Goal: Contribute content: Contribute content

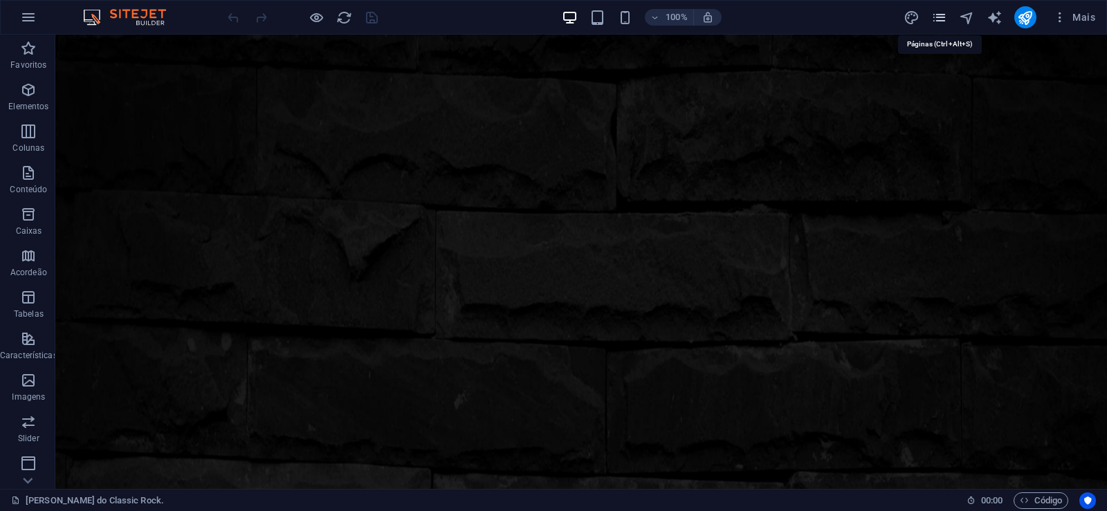
click at [937, 19] on icon "pages" at bounding box center [939, 18] width 16 height 16
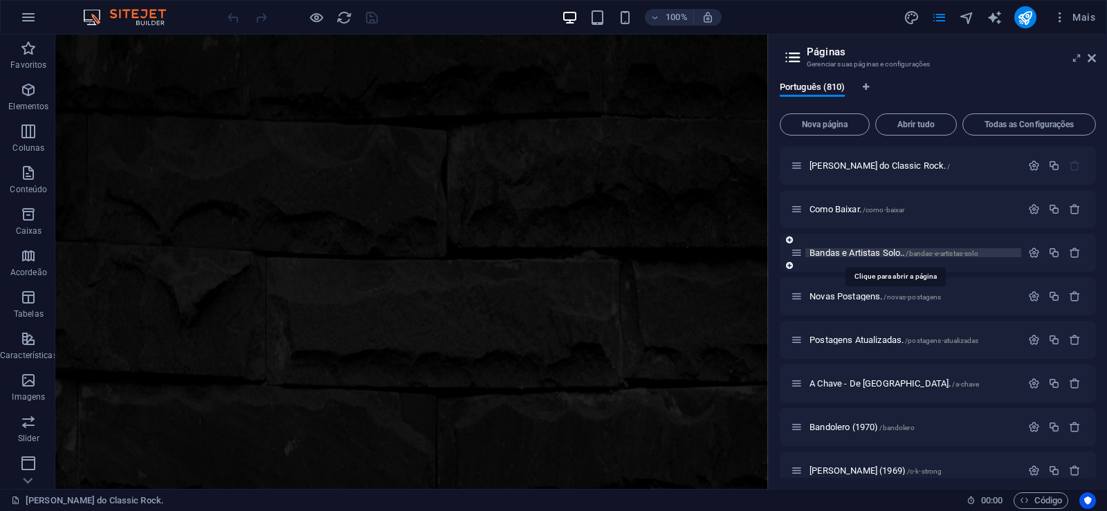
click at [826, 254] on span "Bandas e Artistas Solo.. /bandas-e-artistas-solo" at bounding box center [893, 253] width 169 height 10
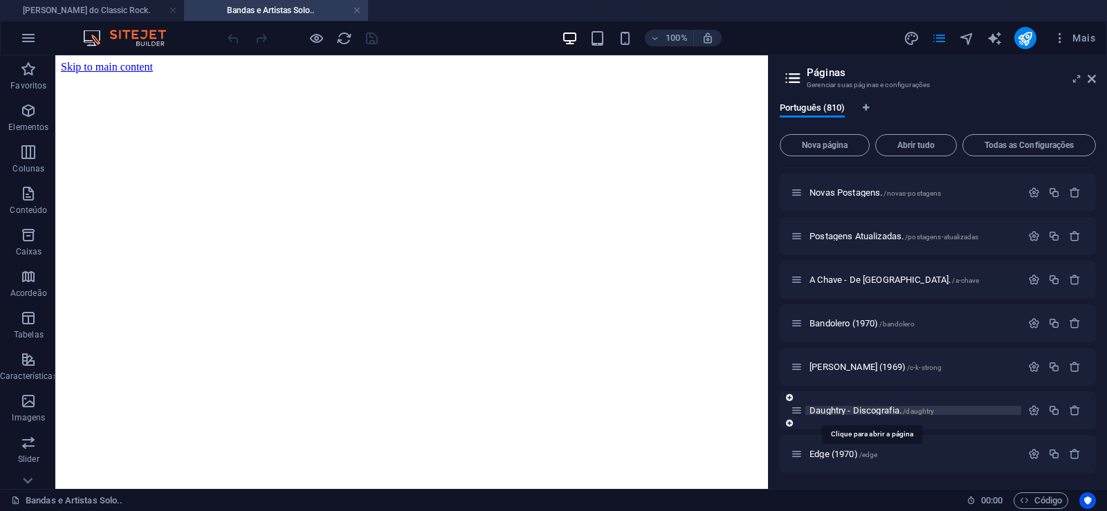
click at [839, 413] on span "Daughtry - Discografia. /daughtry" at bounding box center [871, 410] width 125 height 10
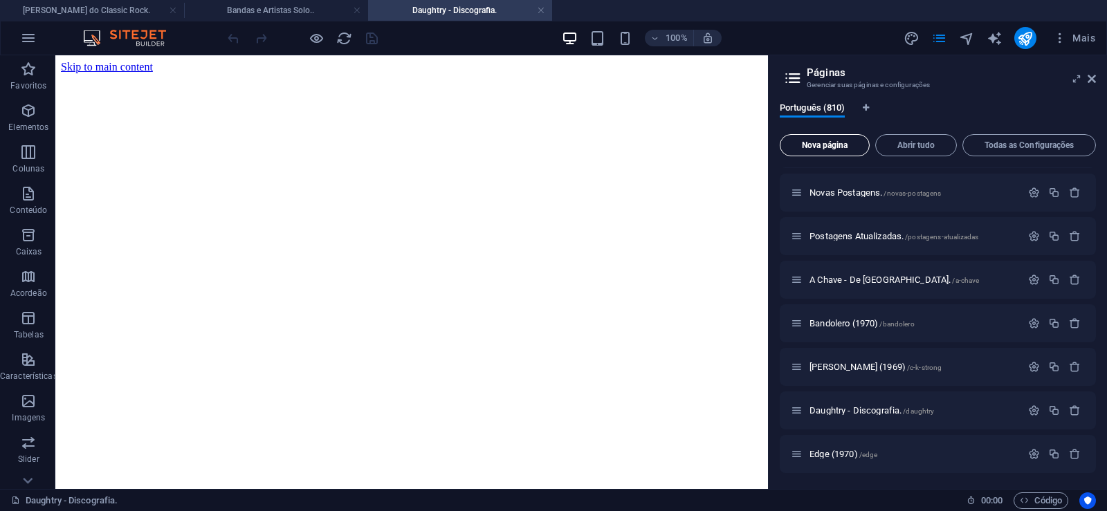
click at [826, 145] on span "Nova página" at bounding box center [824, 145] width 77 height 8
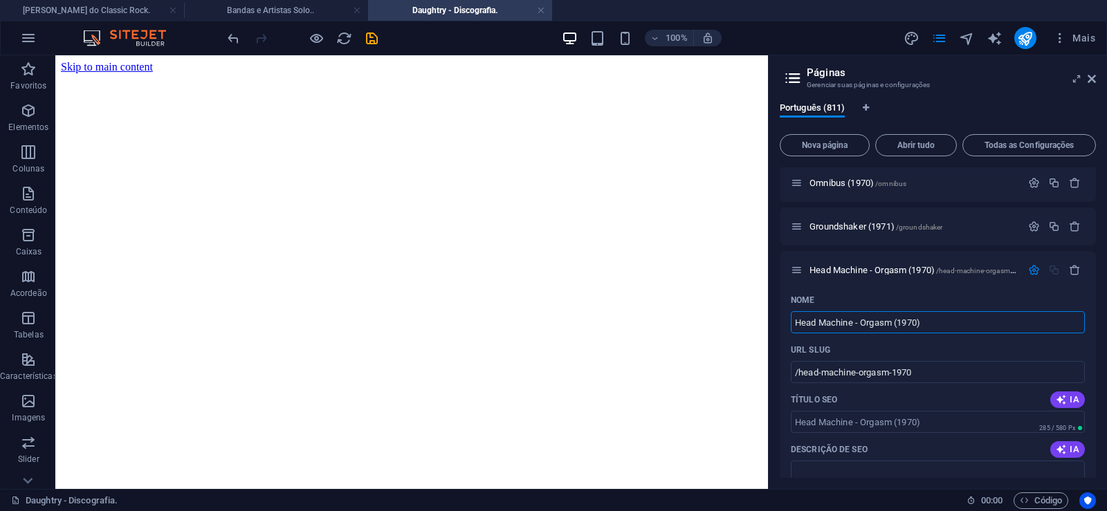
type input "Head Machine - Orgasm (1970)"
type input "/head-machine-orgasm-1970"
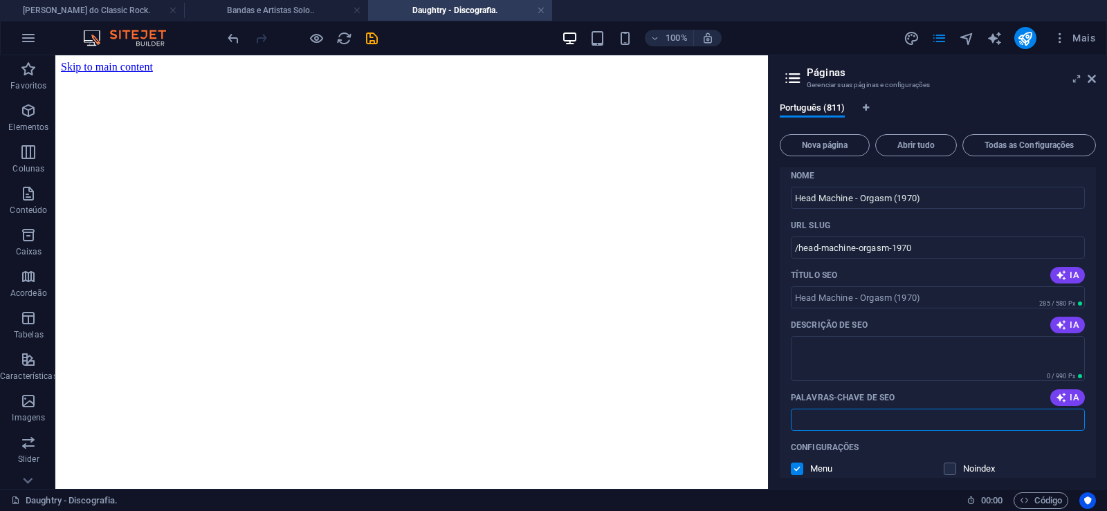
paste input "Head Machine - Orgasm (1970) Download."
type input "Head Machine - Orgasm (1970) Download."
click at [834, 348] on textarea "Descrição de SEO" at bounding box center [938, 358] width 294 height 45
paste textarea "Head Machine foi [PERSON_NAME] de rock inglesa formada no final de 1969."
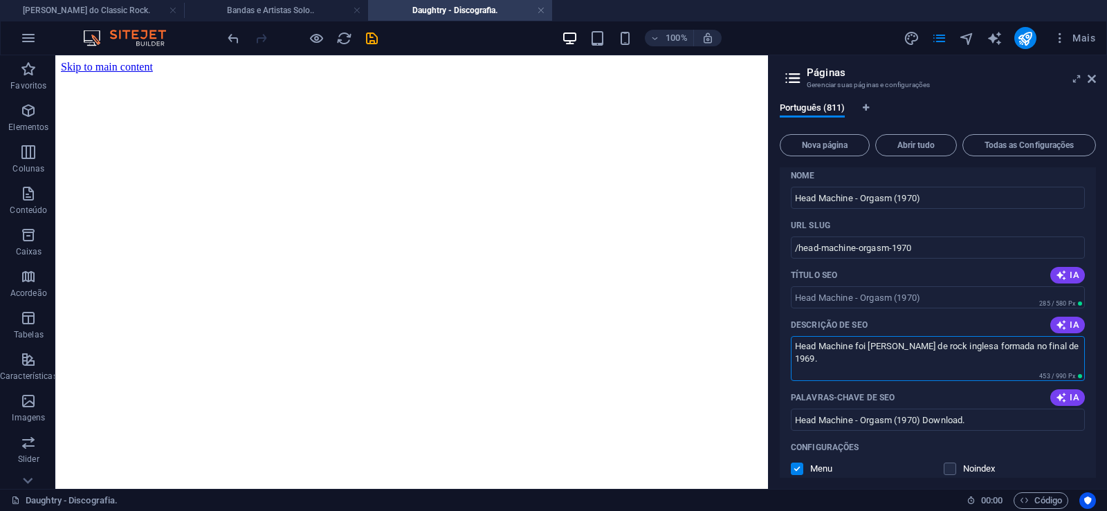
type textarea "Head Machine foi [PERSON_NAME] de rock inglesa formada no final de 1969."
drag, startPoint x: 854, startPoint y: 246, endPoint x: 800, endPoint y: 255, distance: 55.4
click at [800, 255] on input "/head-machine-orgasm-1970" at bounding box center [938, 248] width 294 height 22
click at [878, 253] on input "/head-machine-orgasm-1970" at bounding box center [938, 248] width 294 height 22
drag, startPoint x: 857, startPoint y: 249, endPoint x: 928, endPoint y: 243, distance: 71.5
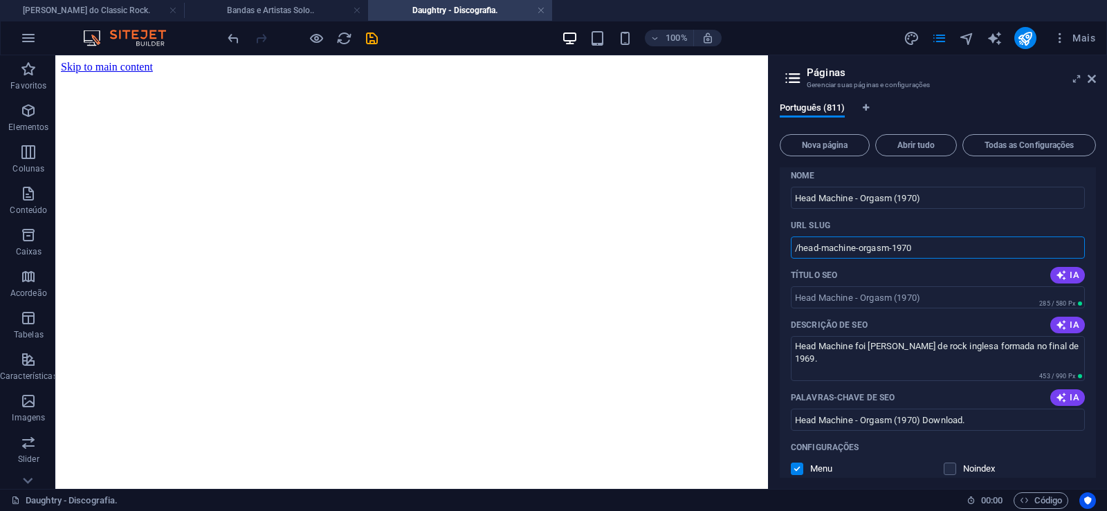
click at [928, 243] on input "/head-machine-orgasm-1970" at bounding box center [938, 248] width 294 height 22
type input "/head-machine"
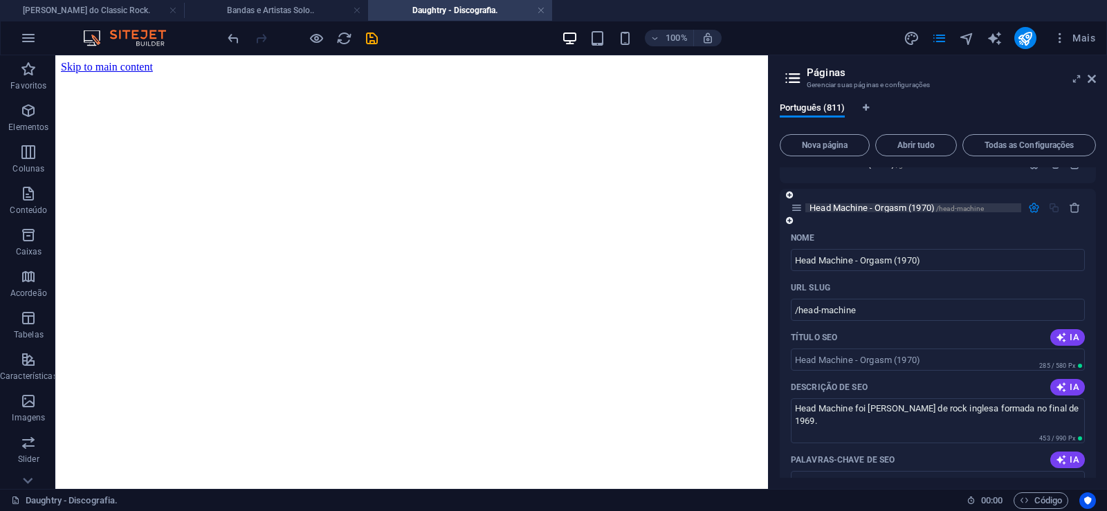
click at [844, 205] on span "Head Machine - Orgasm (1970) /head-machine" at bounding box center [896, 208] width 174 height 10
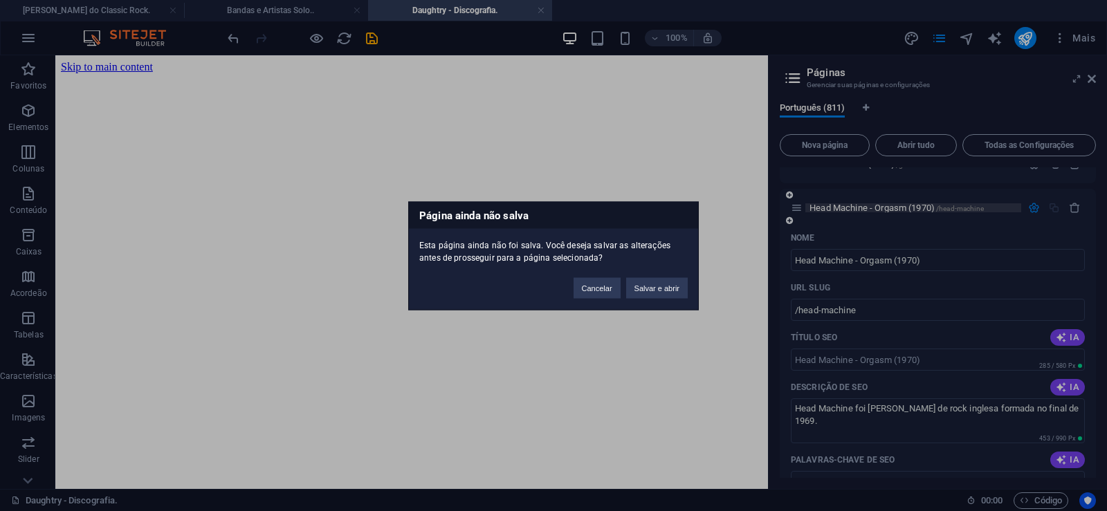
click at [654, 284] on button "Salvar e abrir" at bounding box center [657, 287] width 62 height 21
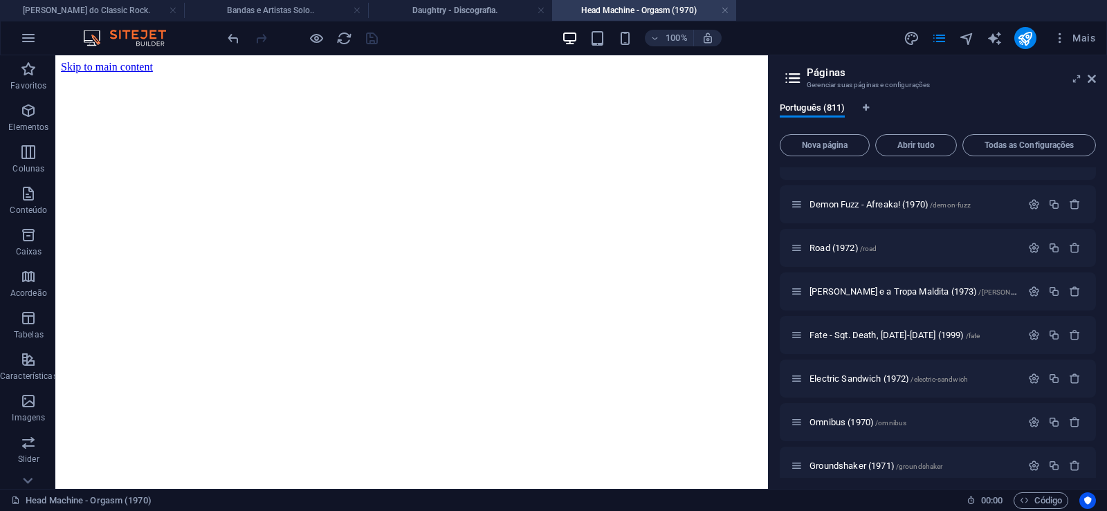
scroll to position [0, 0]
click at [1090, 80] on icon at bounding box center [1091, 78] width 8 height 11
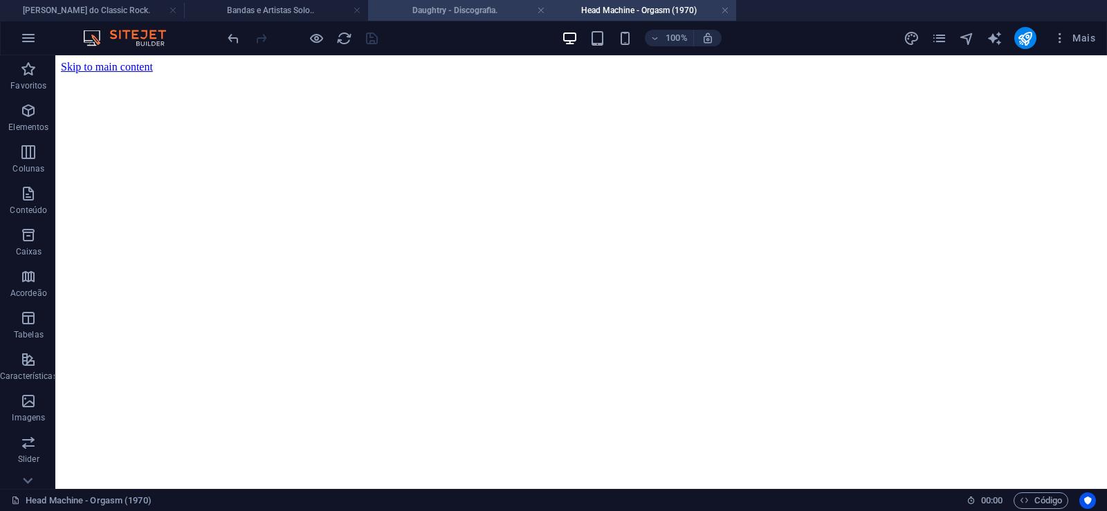
click at [439, 8] on h4 "Daughtry - Discografia." at bounding box center [460, 10] width 184 height 15
click figure
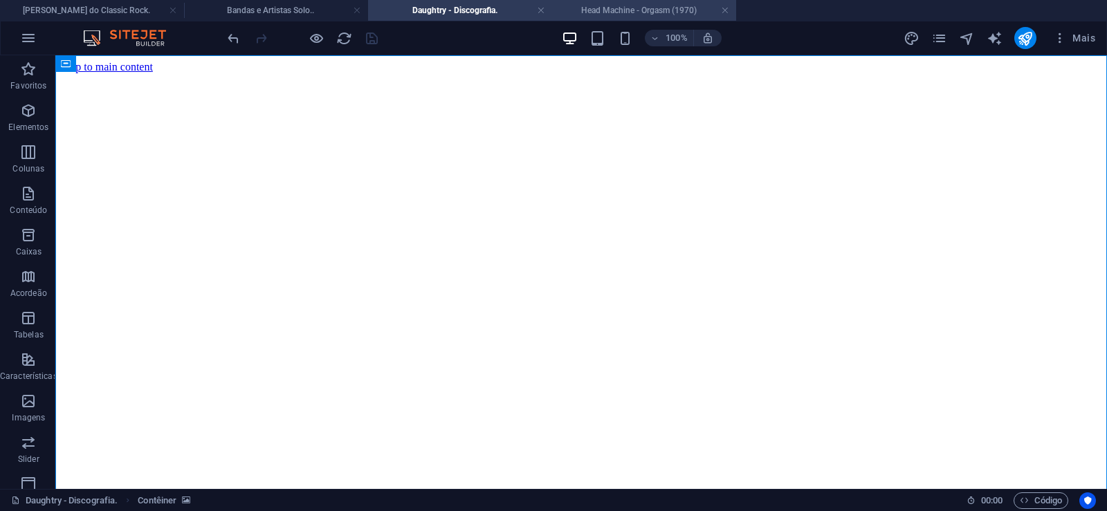
click at [624, 13] on h4 "Head Machine - Orgasm (1970)" at bounding box center [644, 10] width 184 height 15
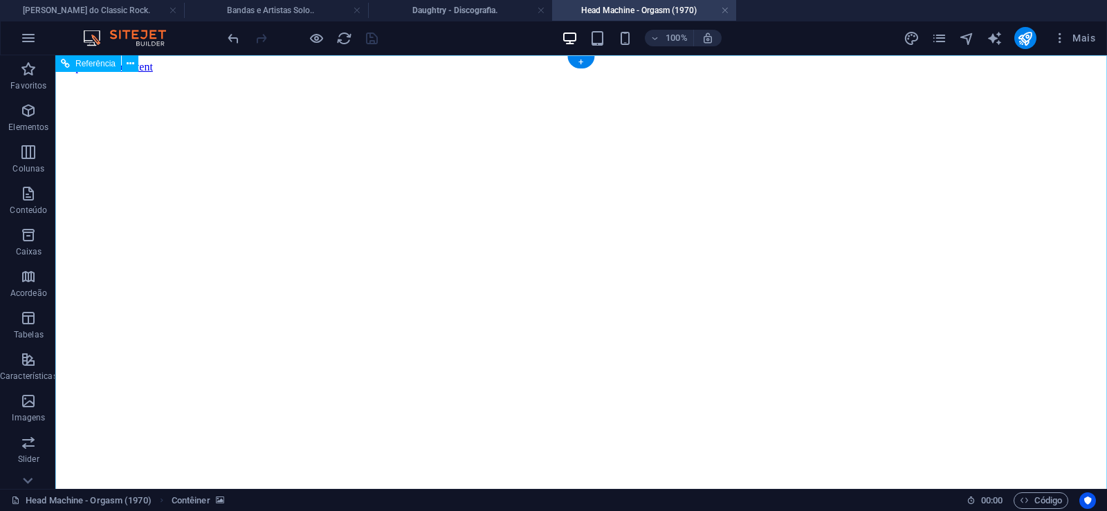
click at [95, 73] on figure at bounding box center [581, 73] width 1040 height 0
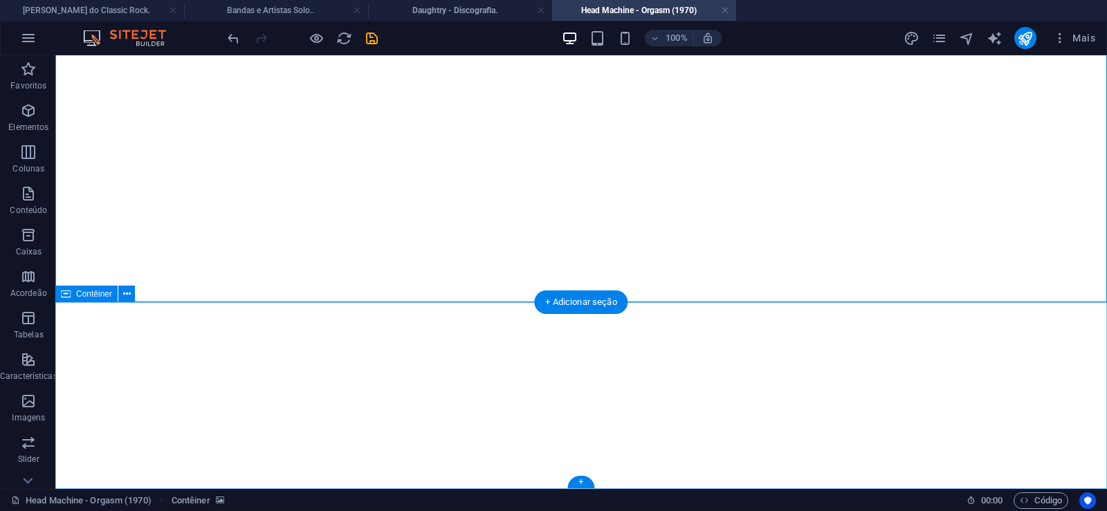
click div "Solte o conteúdo aqui ou Adicionar elementos Colar área de transferência"
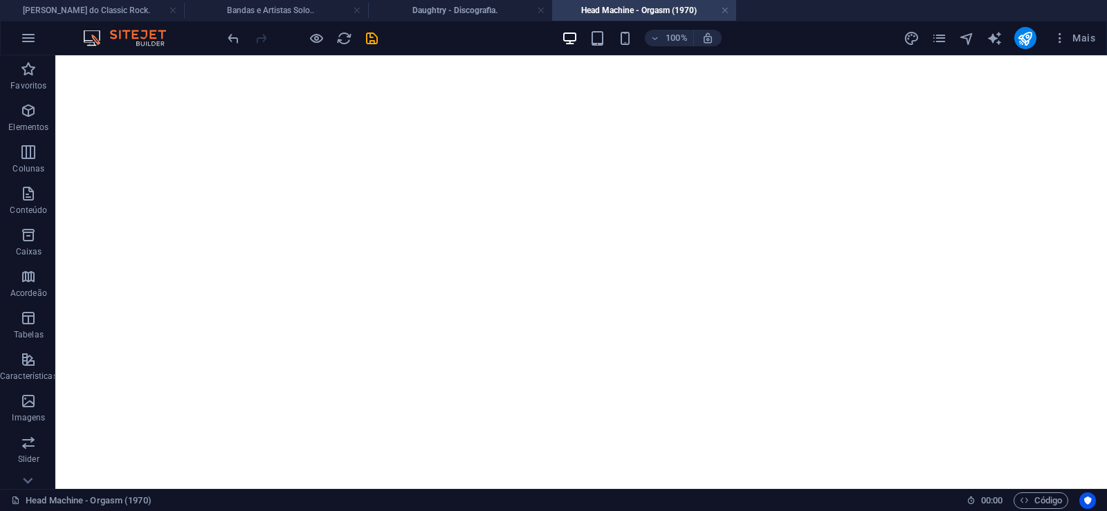
scroll to position [0, 0]
drag, startPoint x: 1048, startPoint y: 421, endPoint x: 1106, endPoint y: 49, distance: 376.0
click figure
click div "Daughtry - Discografia."
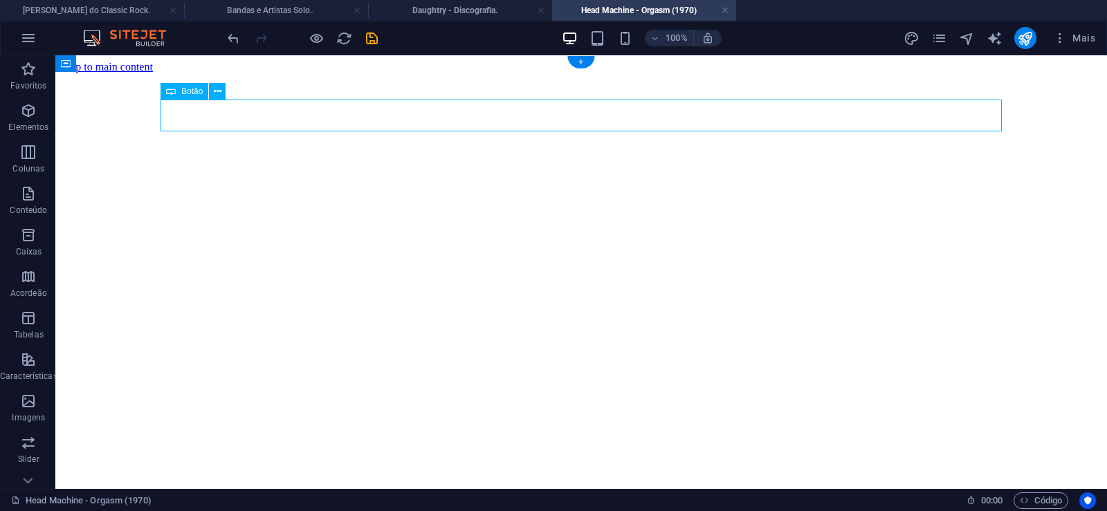
click div "Daughtry - Discografia."
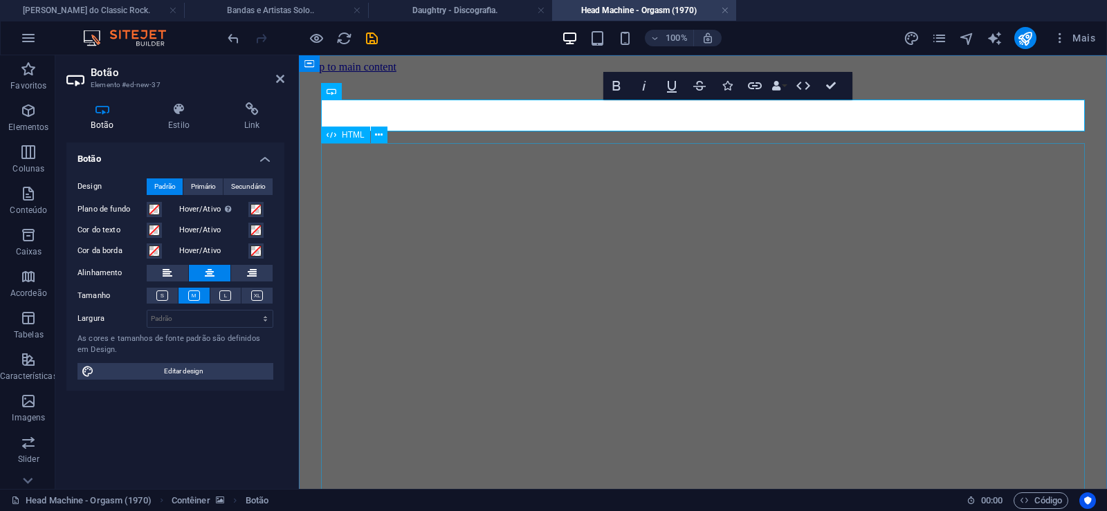
scroll to position [0, 12]
click div "Daughtry é [PERSON_NAME] norte-americana de rock liderada pelo ex-participante …"
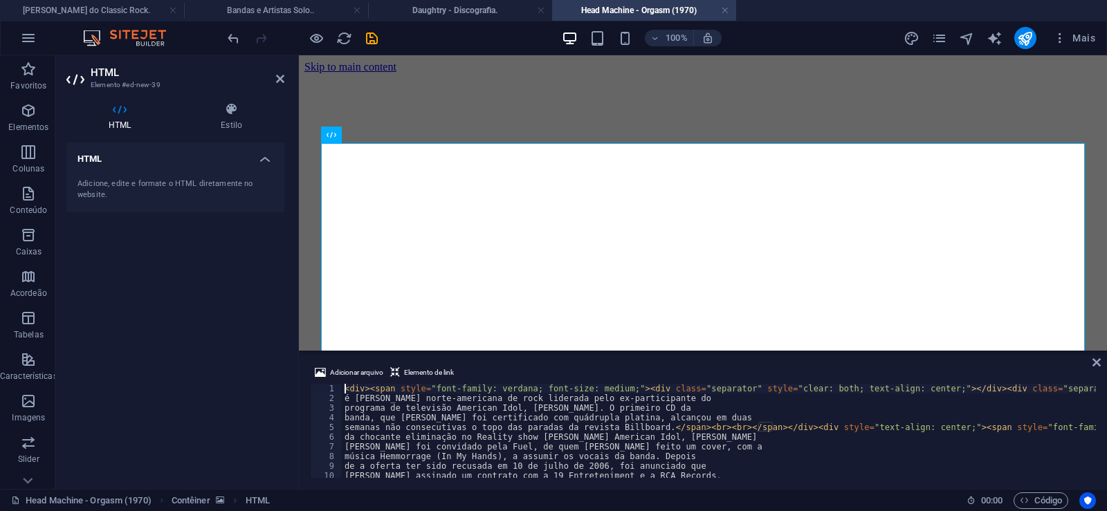
type textarea "música Hemmorrage (In My Hands), a assumir os vocais da banda. Depois"
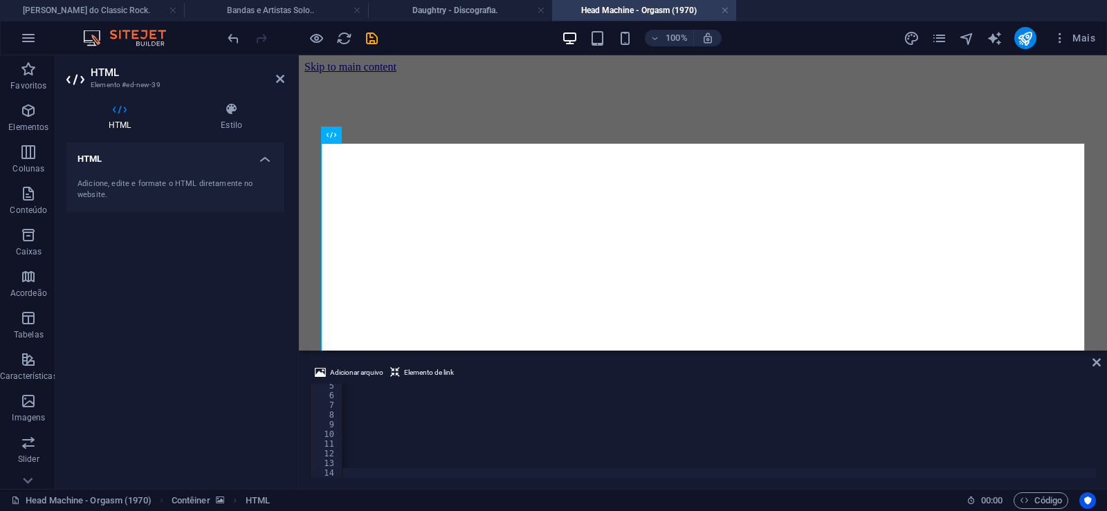
scroll to position [0, 45979]
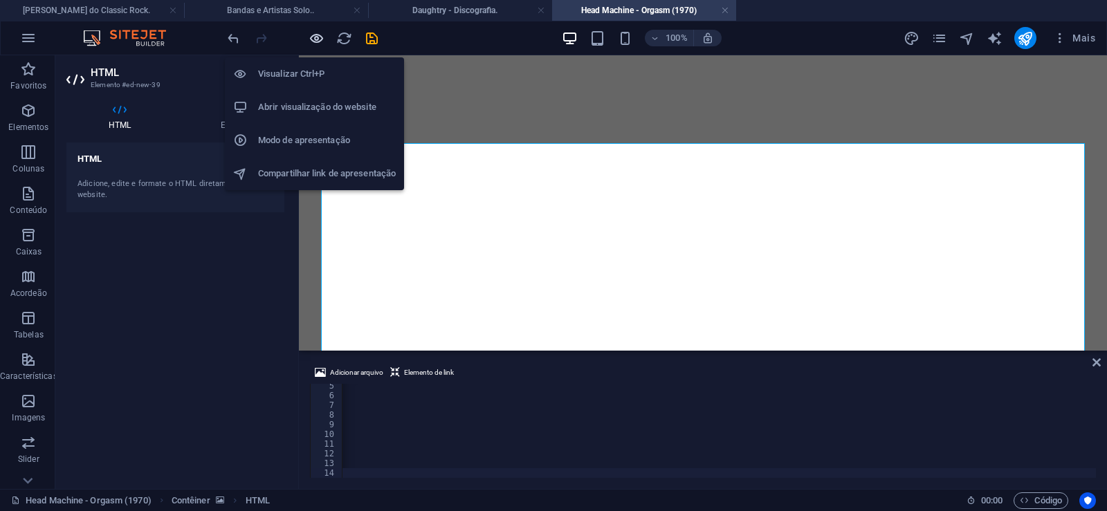
drag, startPoint x: 317, startPoint y: 34, endPoint x: 318, endPoint y: 158, distance: 124.5
click at [317, 34] on icon "button" at bounding box center [317, 38] width 16 height 16
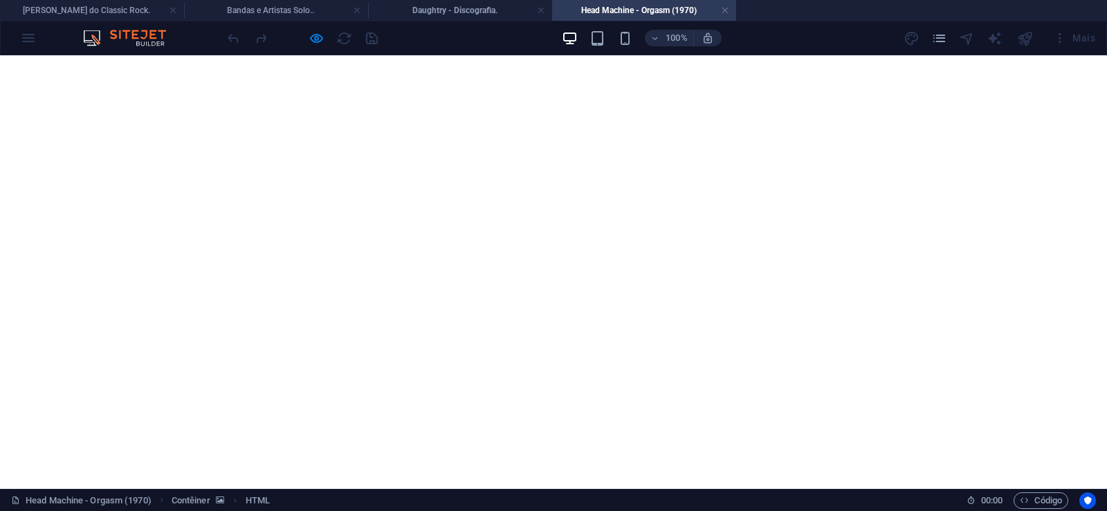
scroll to position [212, 0]
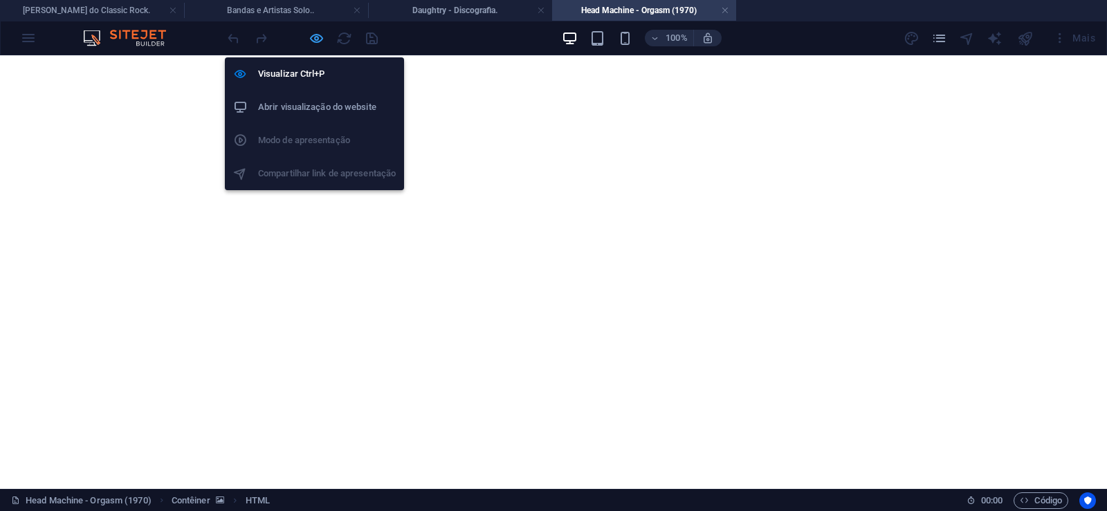
drag, startPoint x: 314, startPoint y: 37, endPoint x: 169, endPoint y: 260, distance: 266.1
click at [314, 37] on icon "button" at bounding box center [317, 38] width 16 height 16
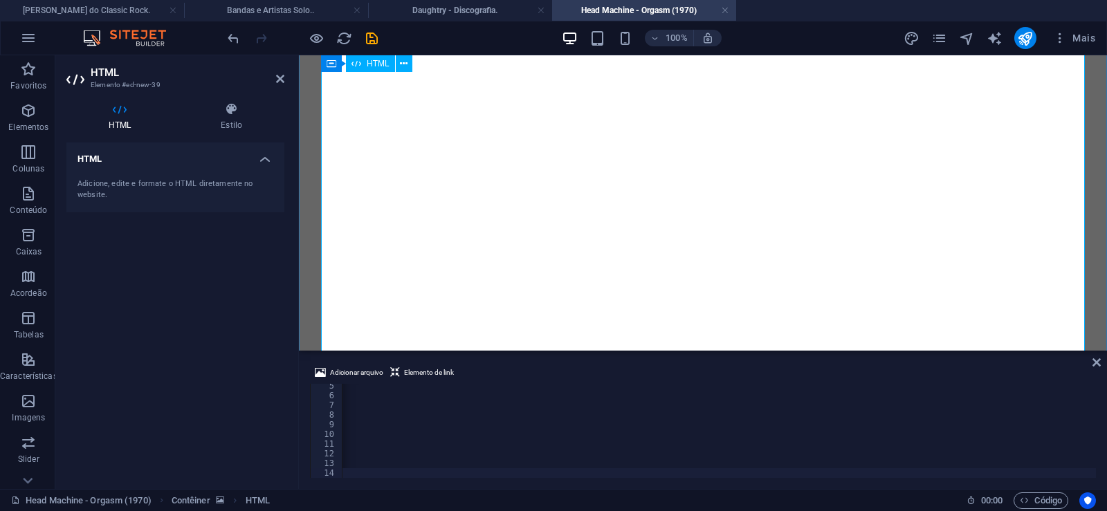
scroll to position [0, 0]
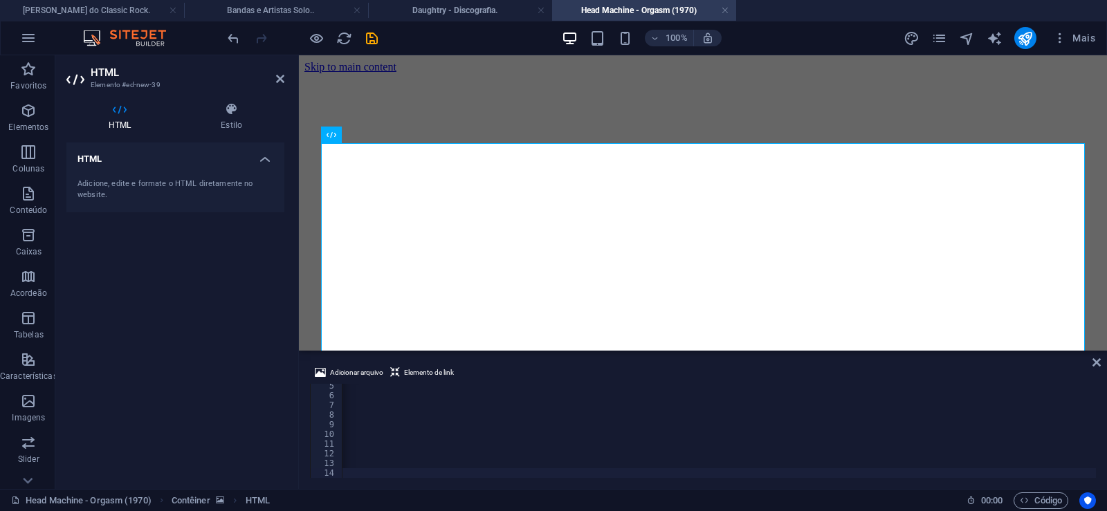
type textarea "</span><div align="center">"
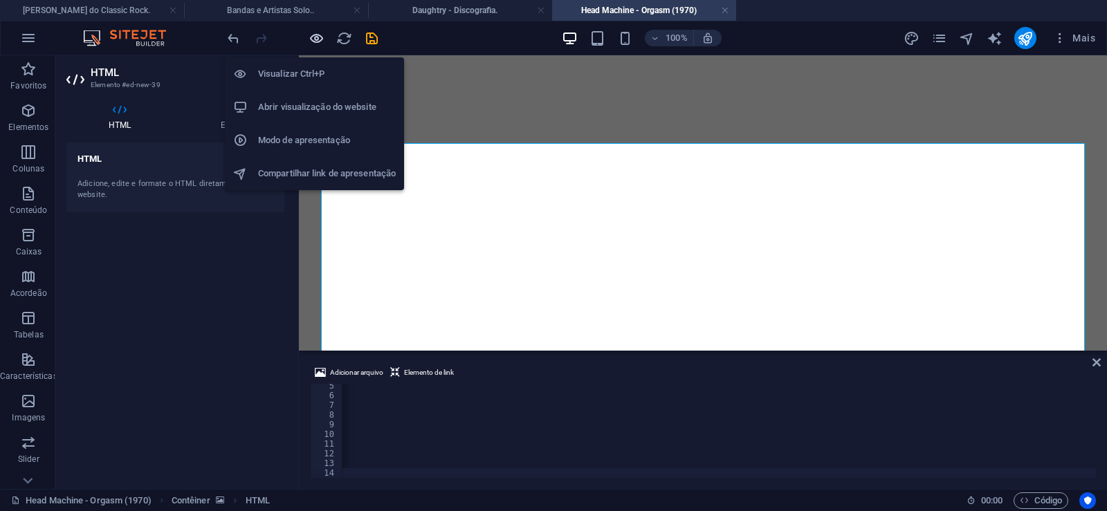
click at [317, 39] on icon "button" at bounding box center [317, 38] width 16 height 16
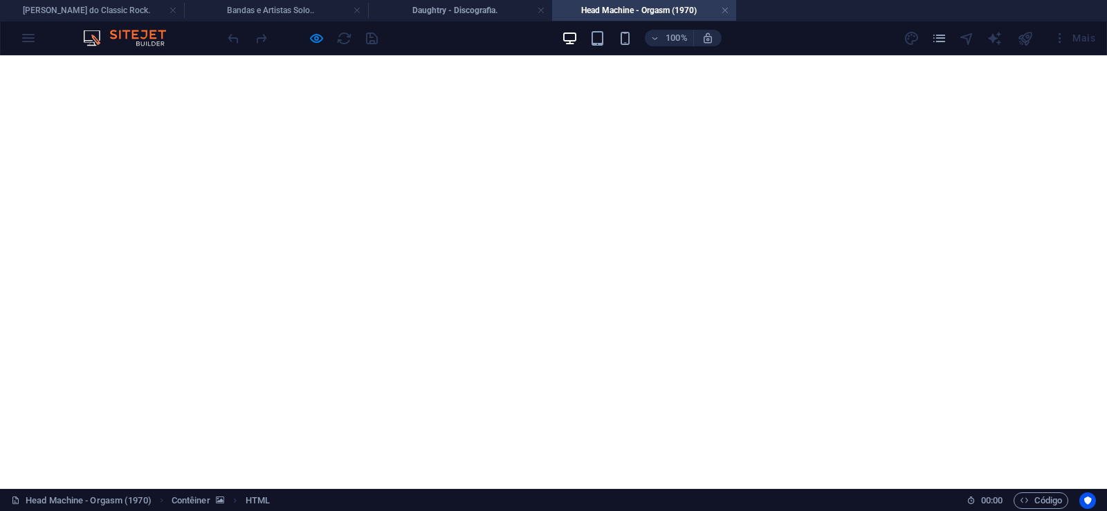
scroll to position [141, 0]
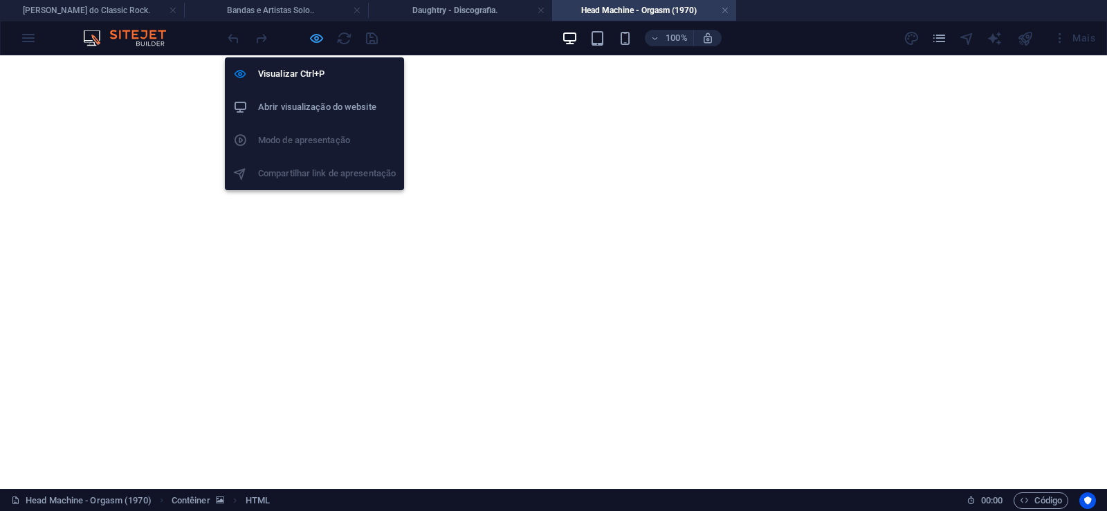
click at [313, 30] on icon "button" at bounding box center [317, 38] width 16 height 16
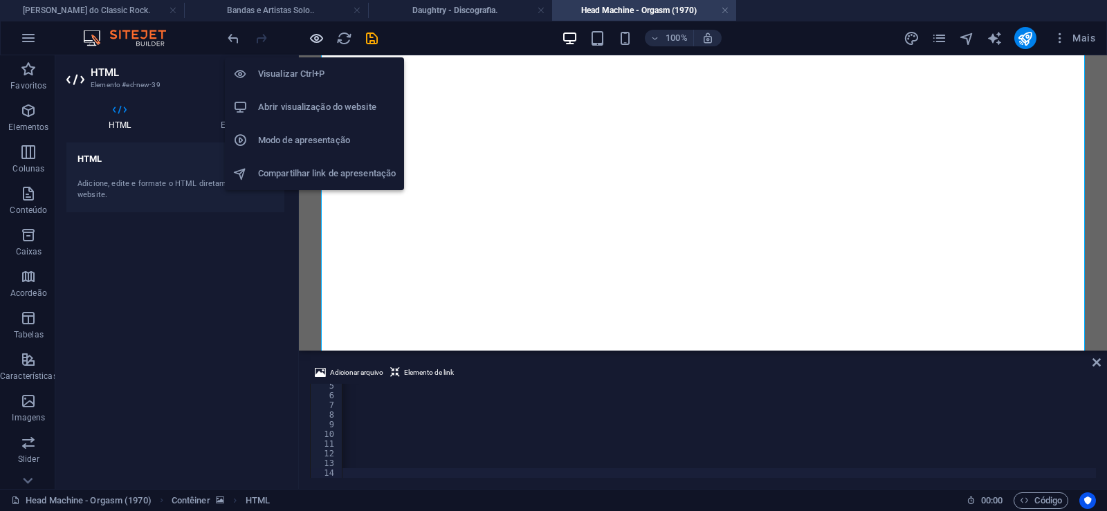
scroll to position [42, 0]
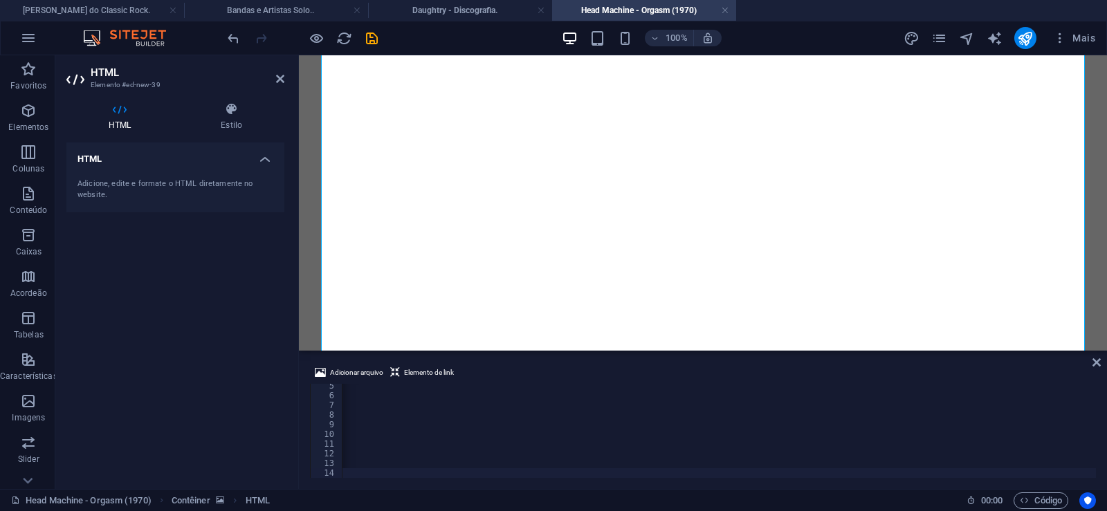
type textarea "alemã chamada Weed (na verdade era o grupo Virus), que teve um álbum"
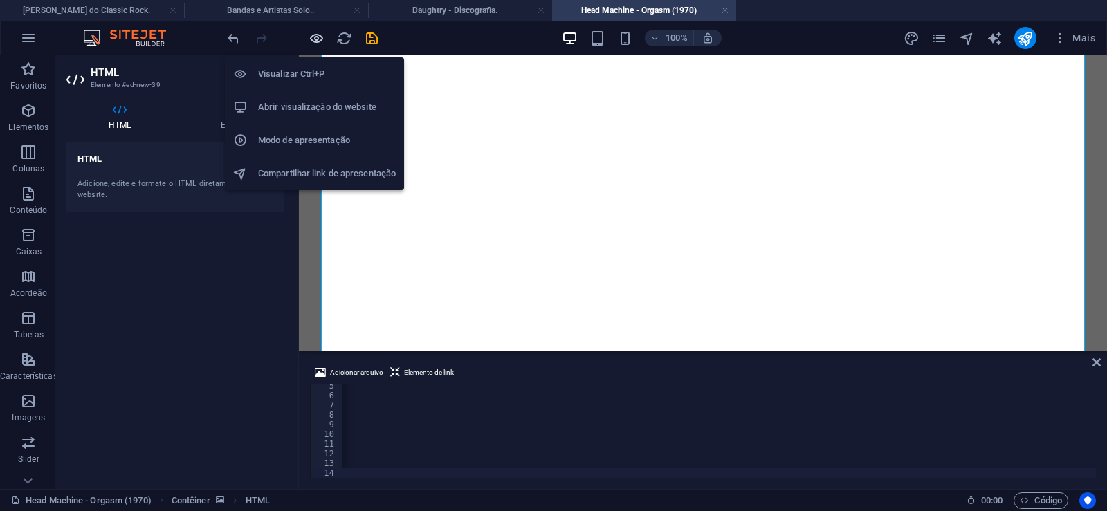
click at [318, 39] on icon "button" at bounding box center [317, 38] width 16 height 16
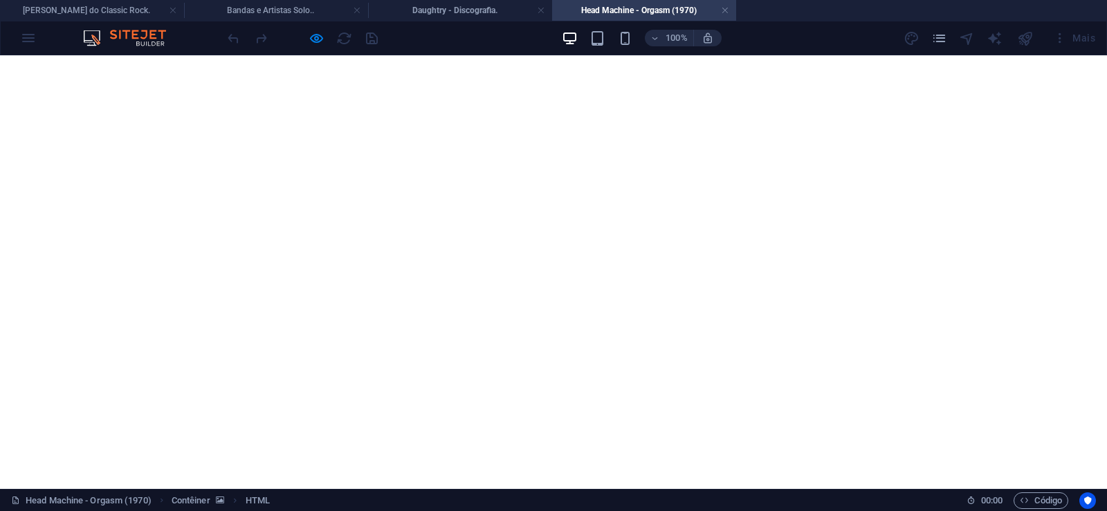
scroll to position [1015, 0]
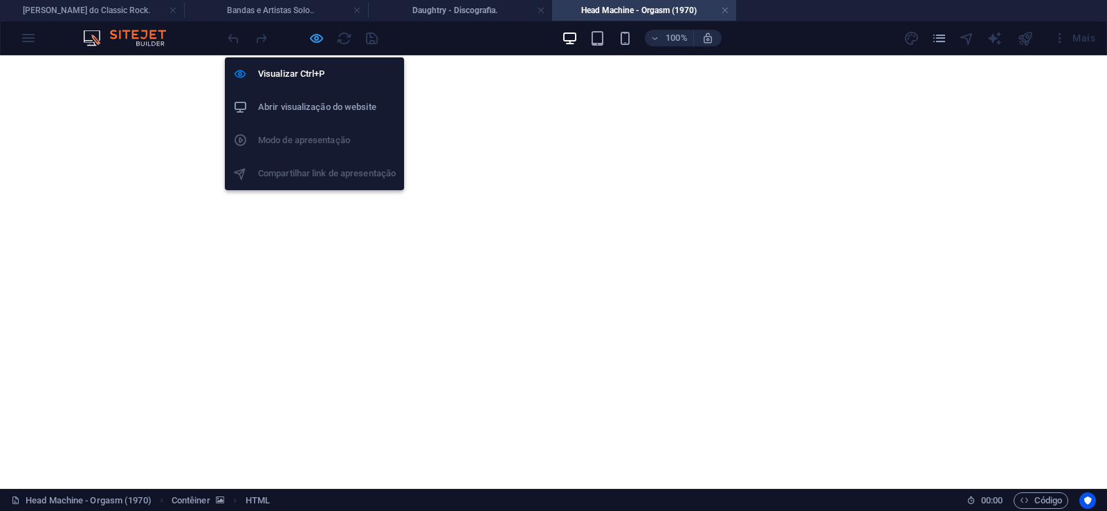
click at [318, 40] on icon "button" at bounding box center [317, 38] width 16 height 16
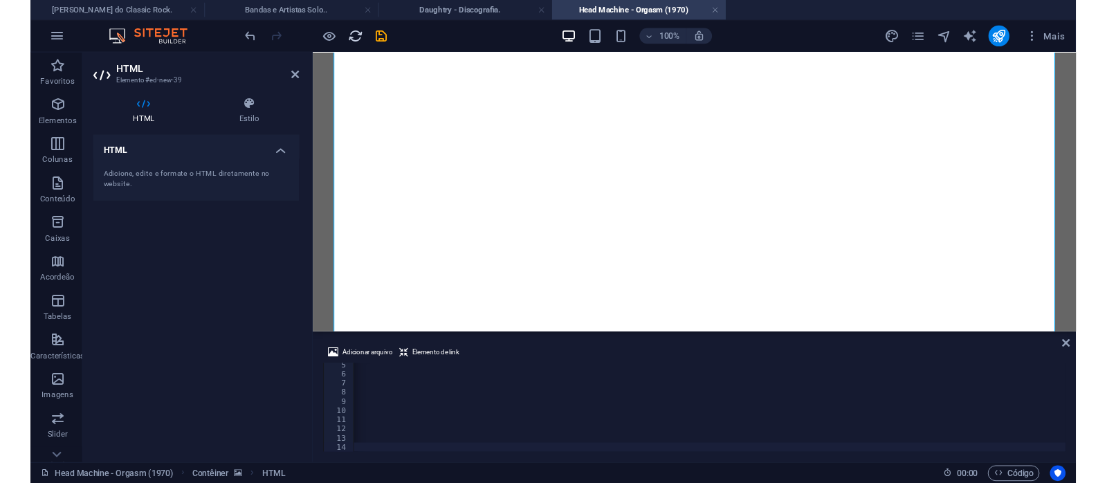
scroll to position [0, 45924]
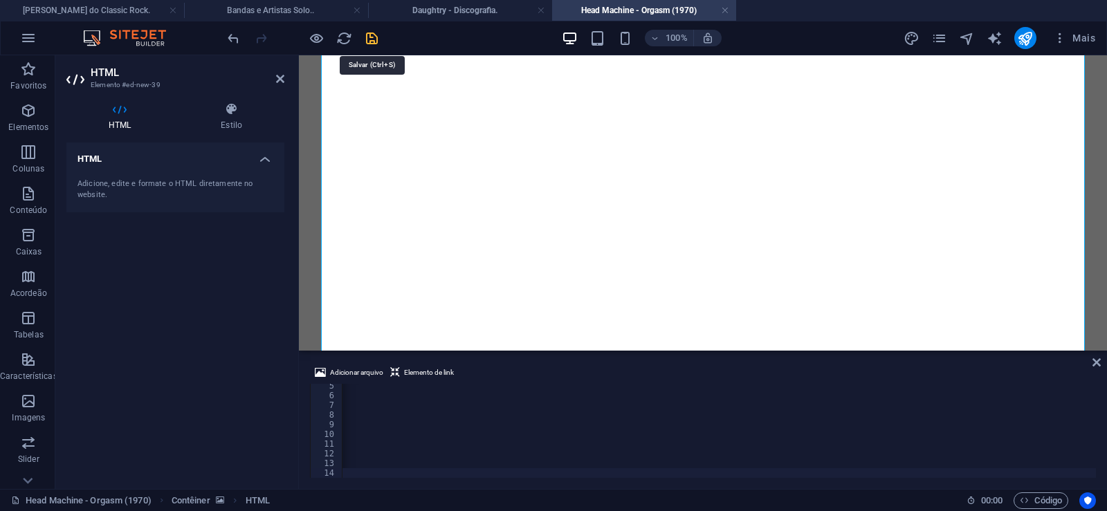
click at [369, 39] on icon "save" at bounding box center [372, 38] width 16 height 16
click at [724, 10] on link at bounding box center [725, 10] width 8 height 13
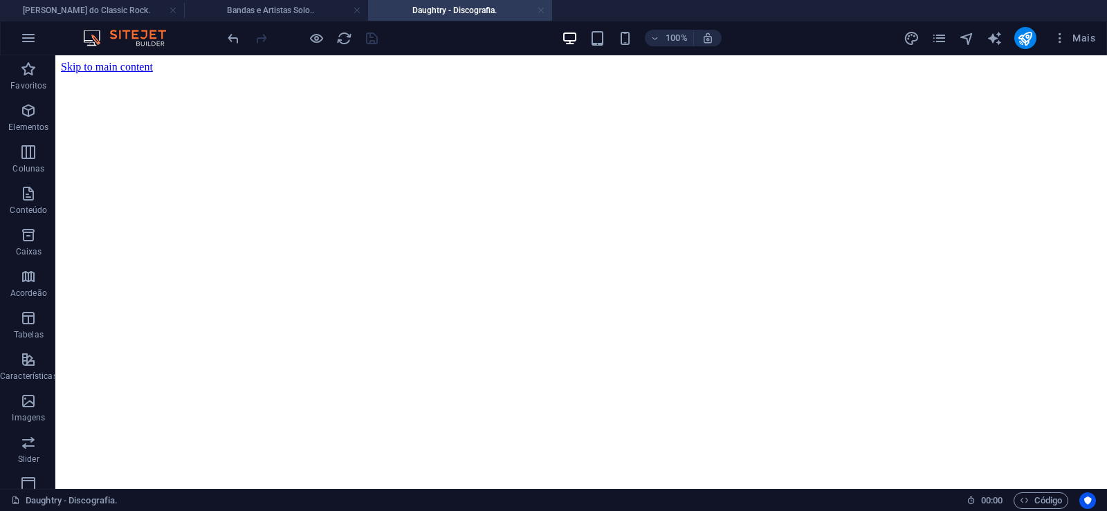
click at [539, 10] on link at bounding box center [541, 10] width 8 height 13
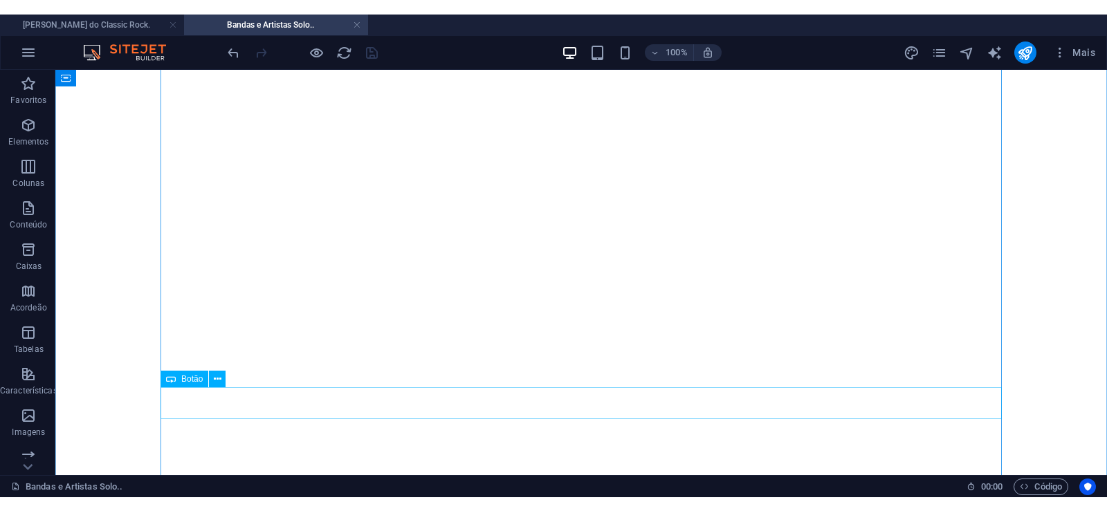
scroll to position [13240, 0]
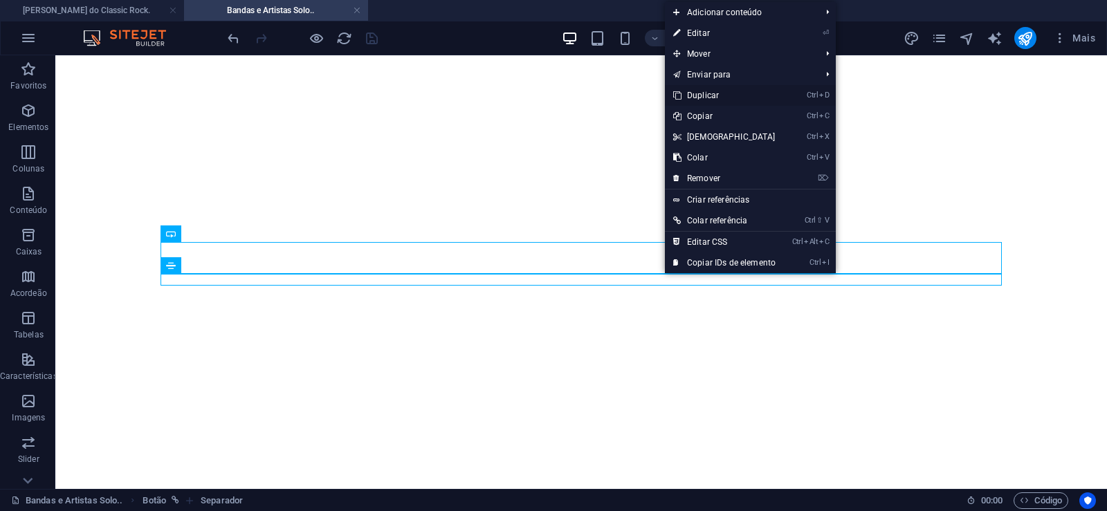
click at [699, 94] on link "Ctrl D Duplicar" at bounding box center [724, 95] width 119 height 21
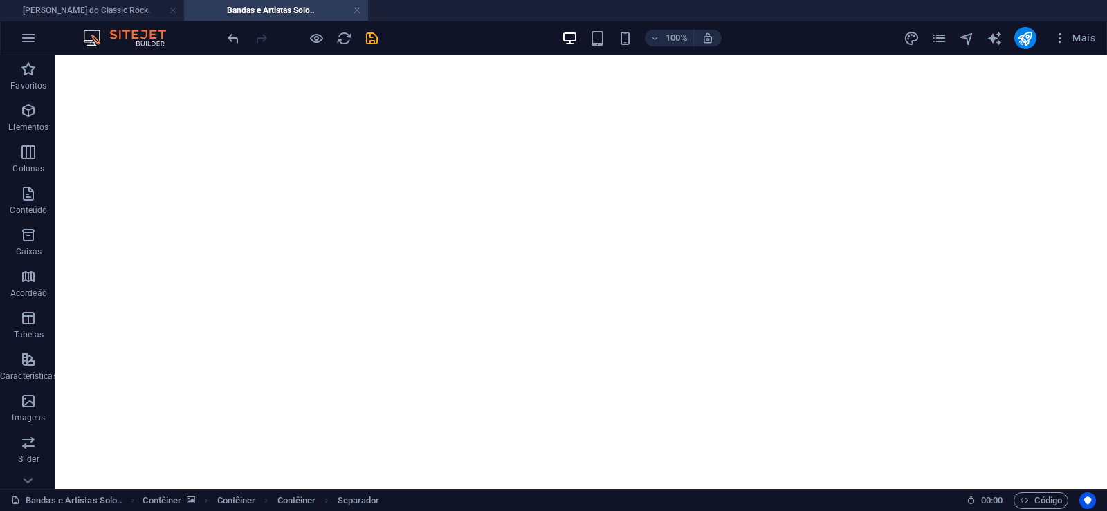
drag, startPoint x: 671, startPoint y: 313, endPoint x: 659, endPoint y: 283, distance: 32.0
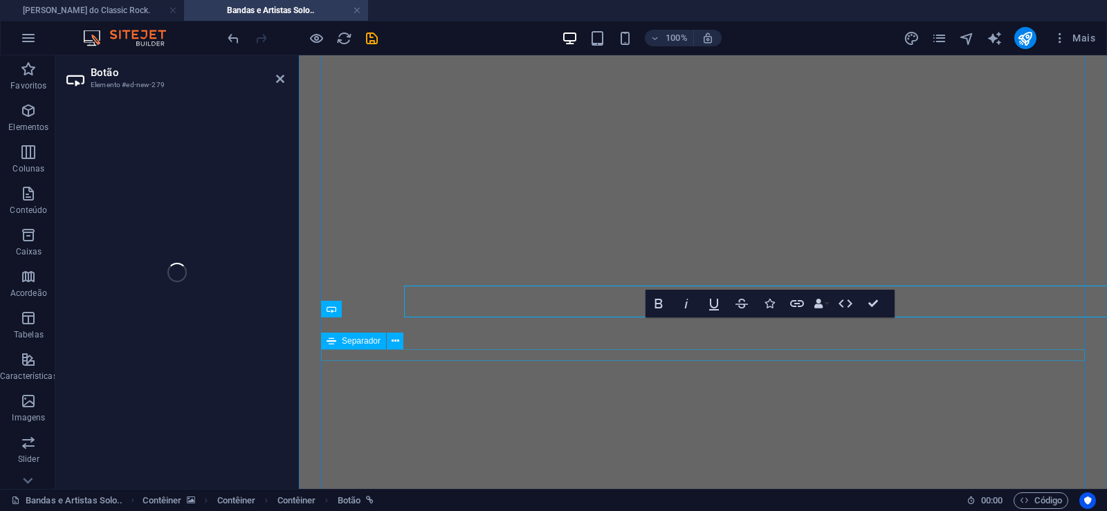
select select "px"
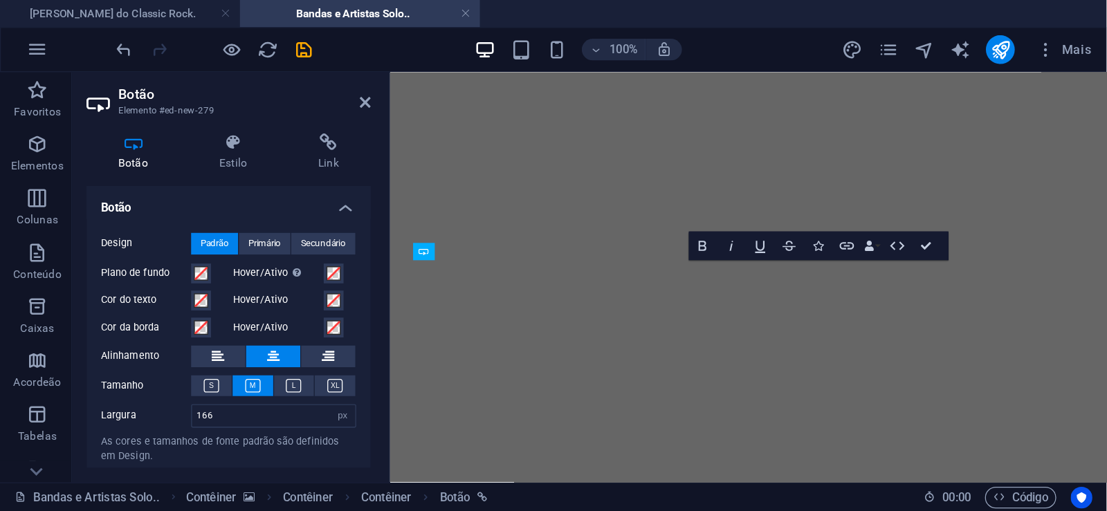
scroll to position [13035, 0]
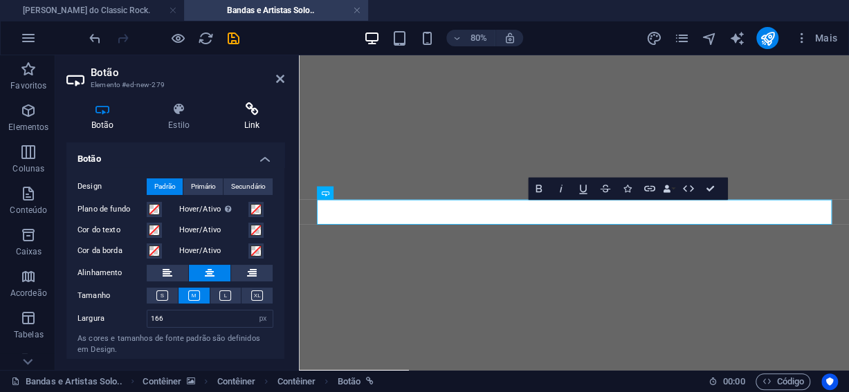
click at [251, 118] on h4 "Link" at bounding box center [251, 116] width 65 height 29
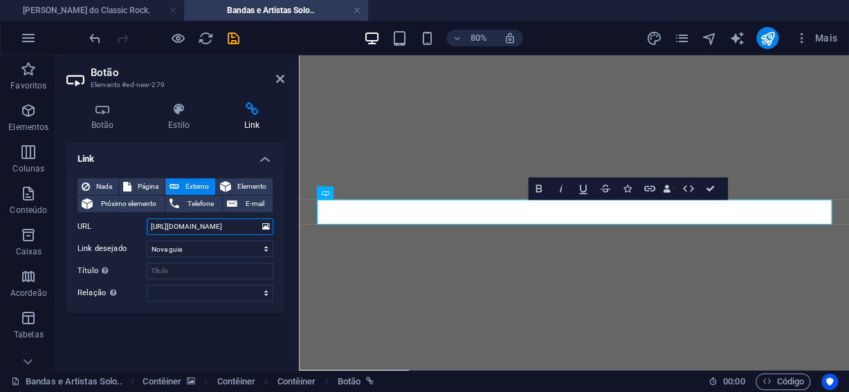
drag, startPoint x: 206, startPoint y: 227, endPoint x: 222, endPoint y: 226, distance: 15.9
click at [222, 226] on input "[URL][DOMAIN_NAME]" at bounding box center [210, 227] width 127 height 17
paste input "ead-machin"
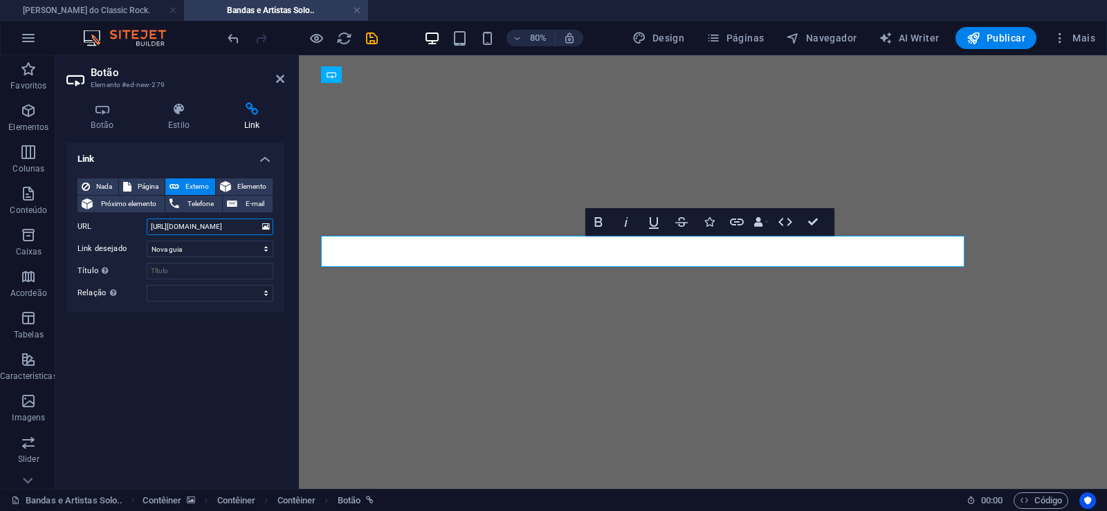
scroll to position [13301, 0]
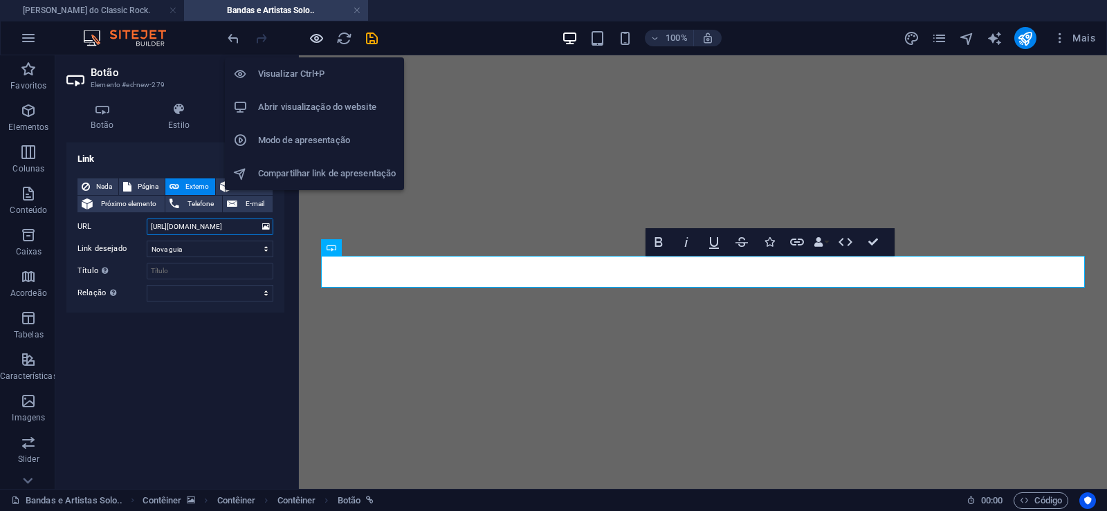
type input "[URL][DOMAIN_NAME]"
click at [318, 41] on icon "button" at bounding box center [317, 38] width 16 height 16
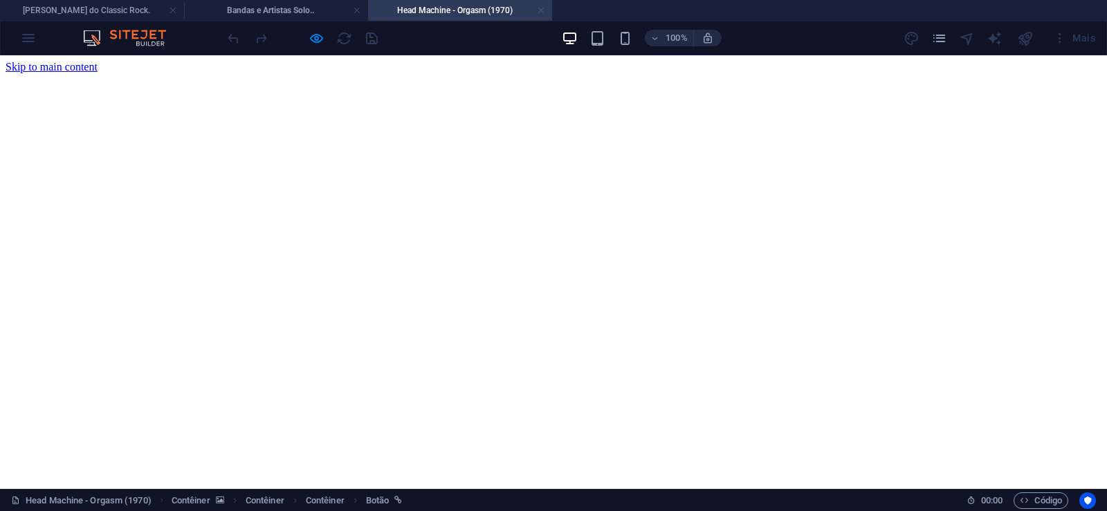
scroll to position [0, 0]
click at [544, 11] on link at bounding box center [541, 10] width 8 height 13
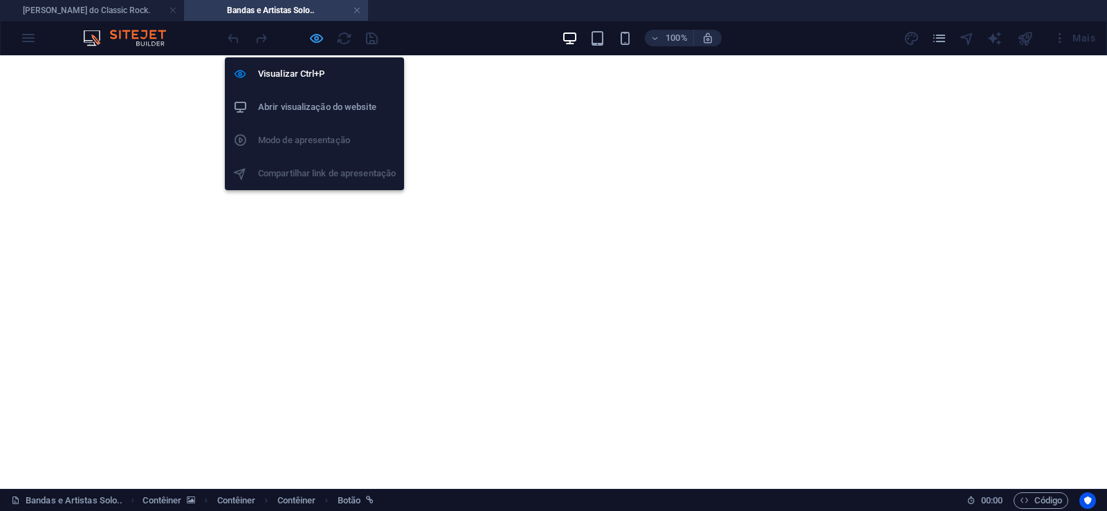
click at [312, 37] on icon "button" at bounding box center [317, 38] width 16 height 16
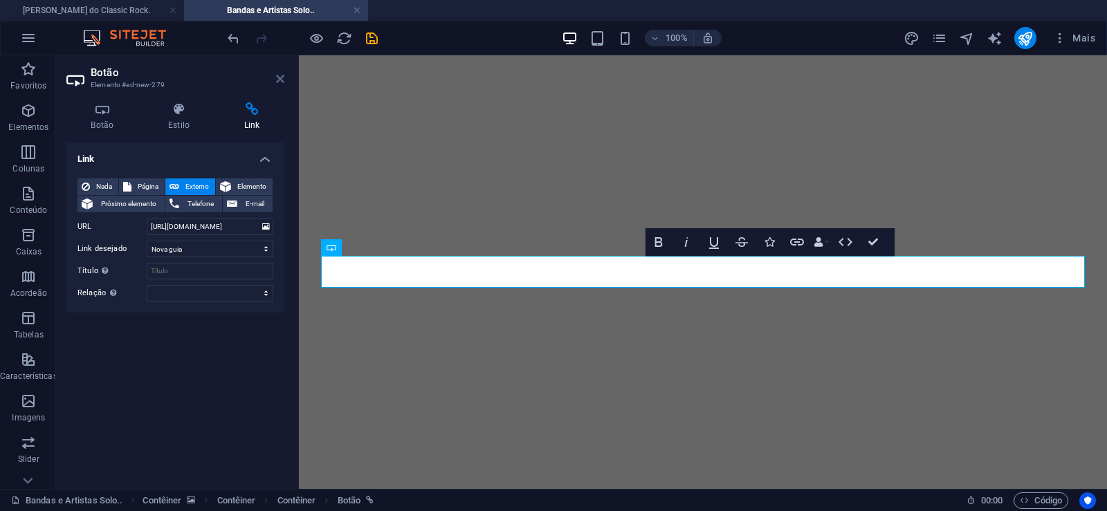
click at [281, 76] on icon at bounding box center [280, 78] width 8 height 11
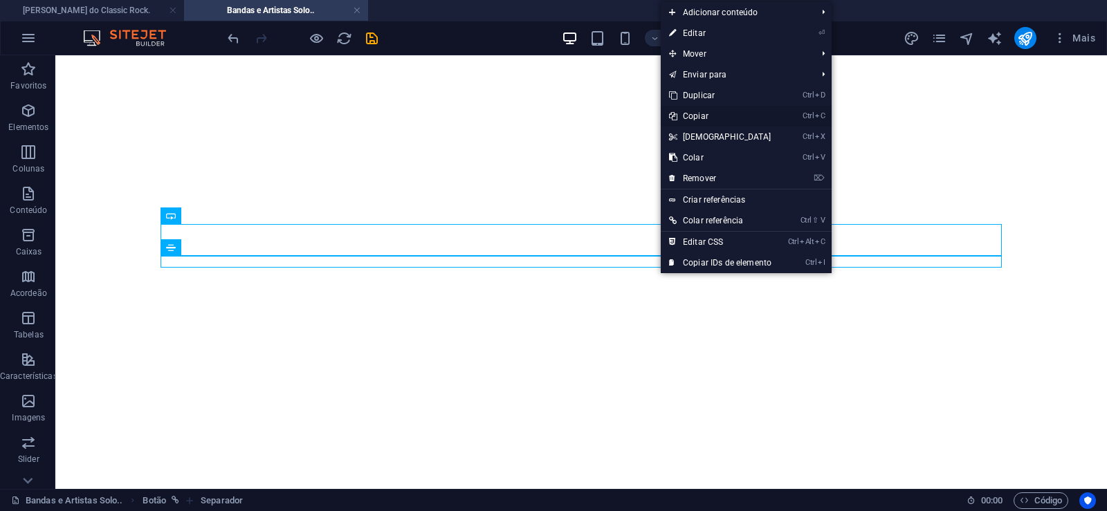
click at [698, 116] on link "Ctrl C Copiar" at bounding box center [720, 116] width 119 height 21
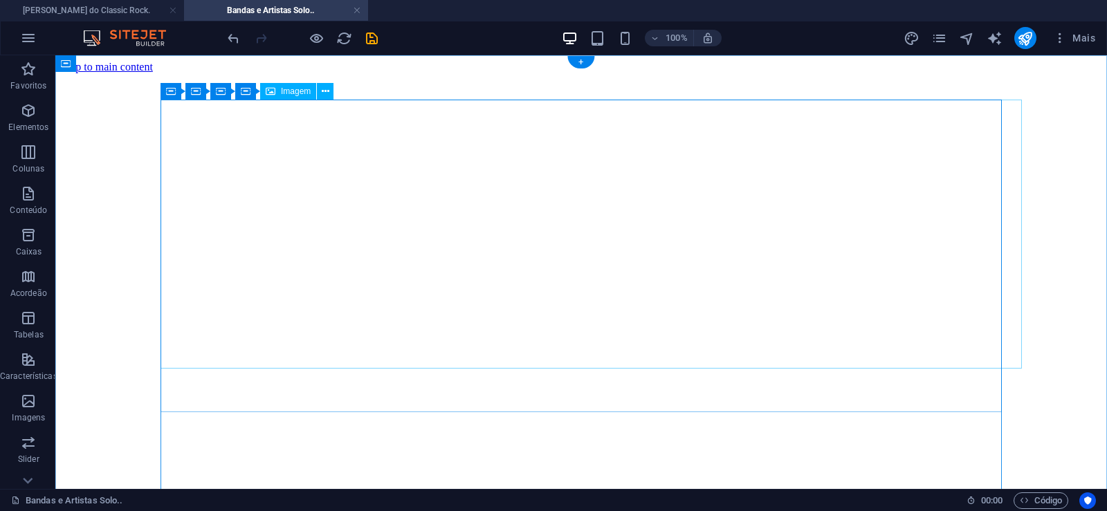
scroll to position [282, 0]
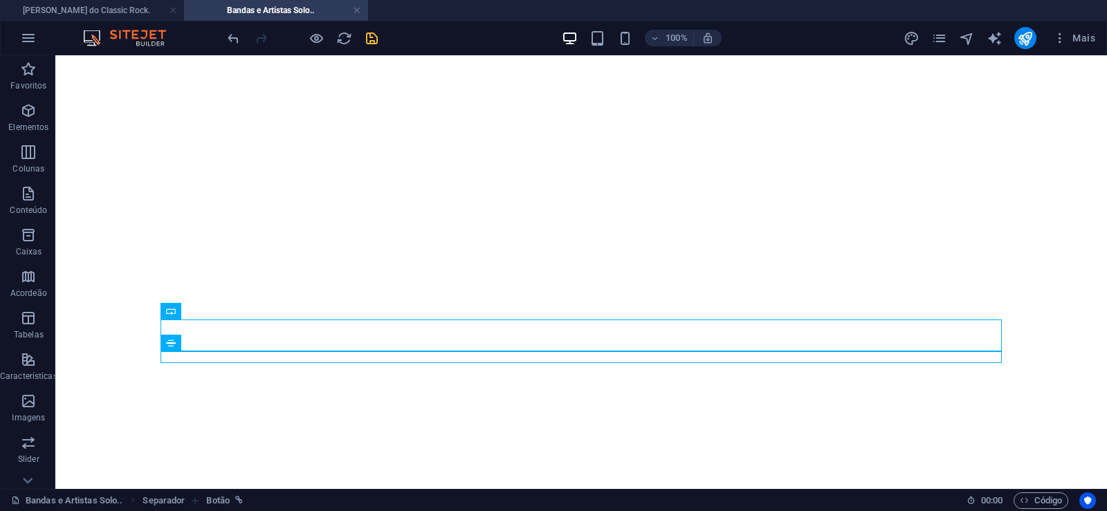
click at [374, 36] on icon "save" at bounding box center [372, 38] width 16 height 16
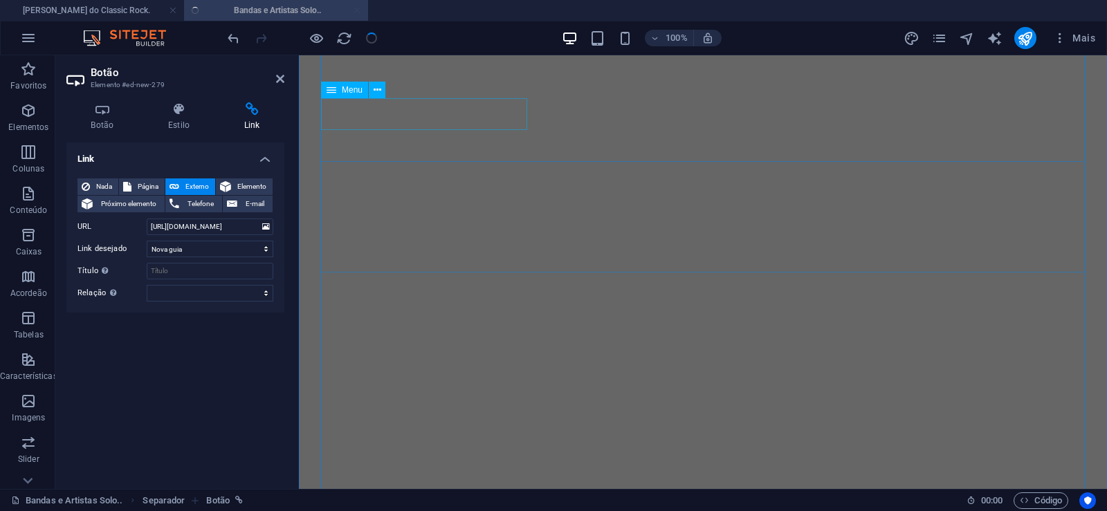
scroll to position [13345, 0]
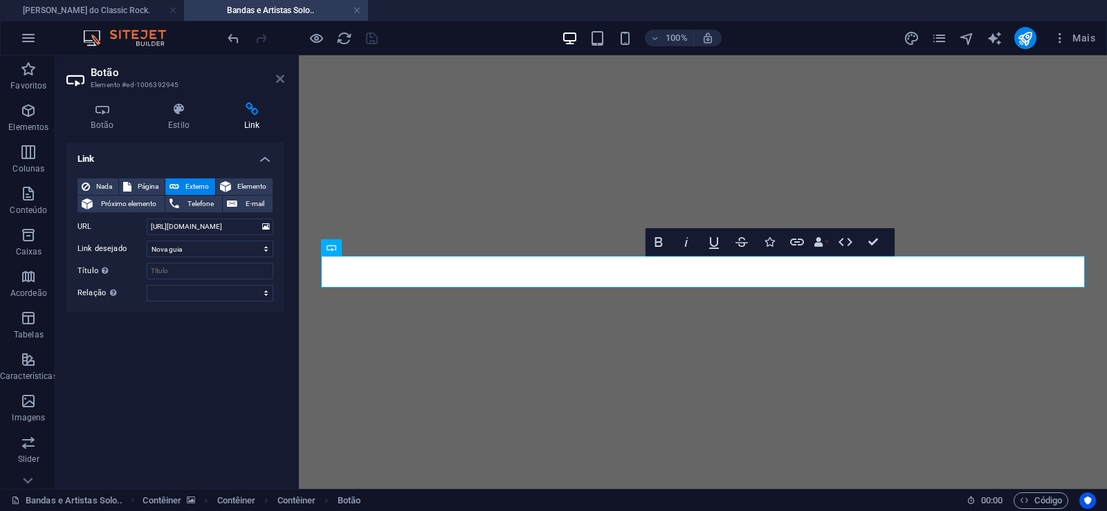
click at [277, 81] on icon at bounding box center [280, 78] width 8 height 11
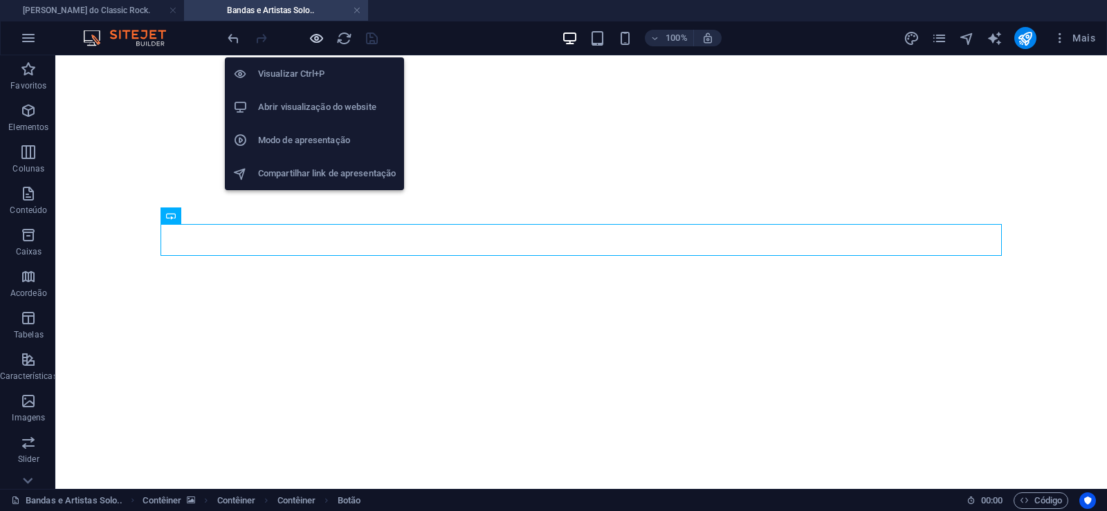
click at [315, 40] on icon "button" at bounding box center [317, 38] width 16 height 16
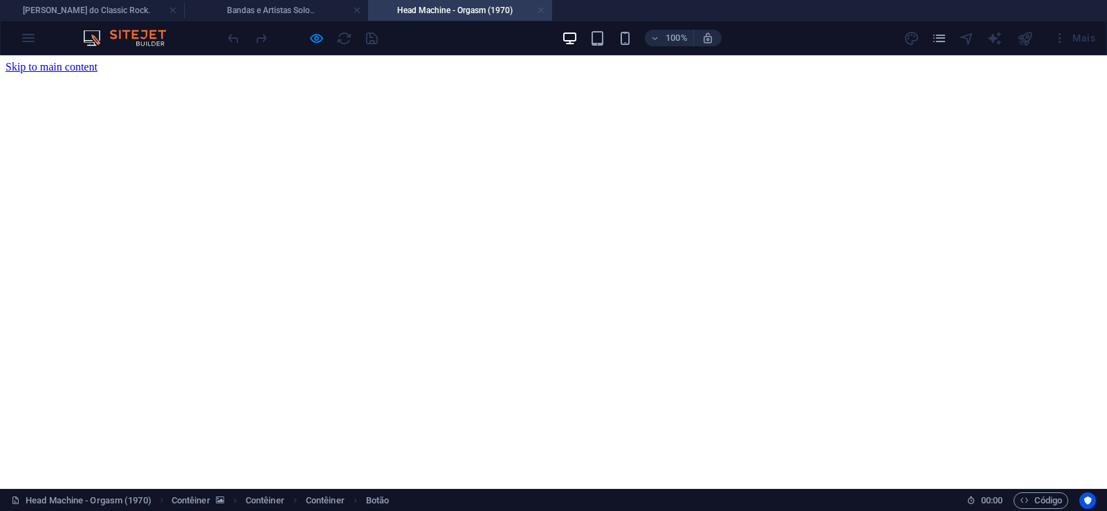
scroll to position [0, 0]
click at [542, 14] on link at bounding box center [541, 10] width 8 height 13
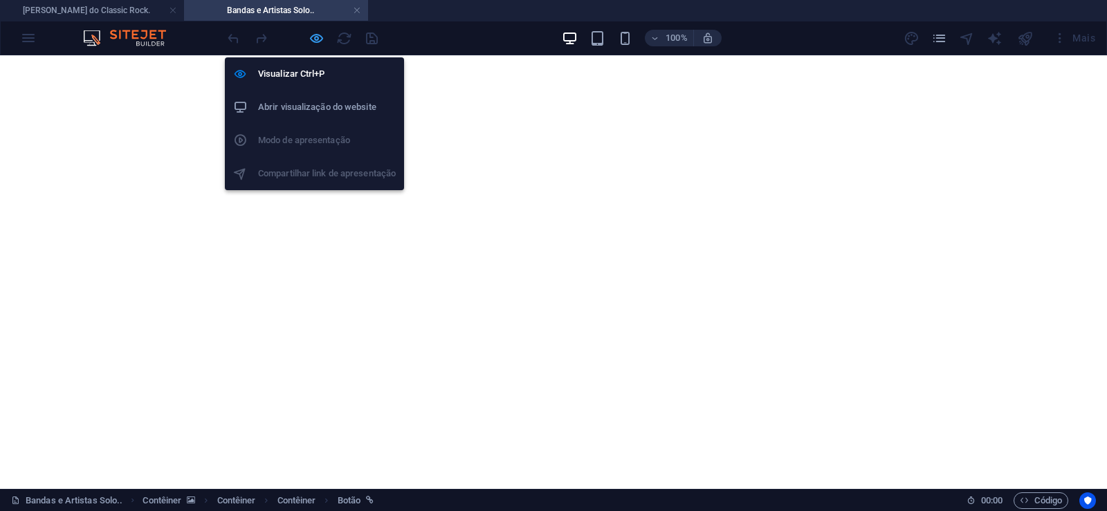
click at [316, 33] on icon "button" at bounding box center [317, 38] width 16 height 16
